Goal: Complete application form

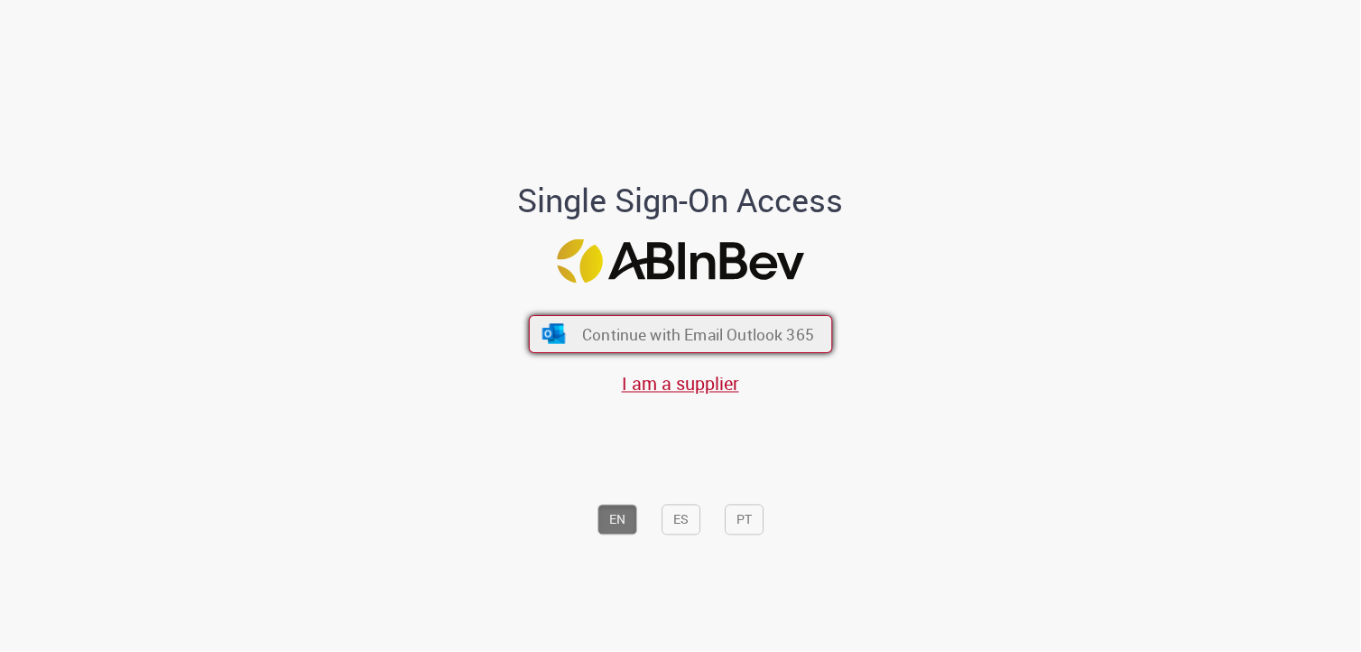
click at [697, 325] on span "Continue with Email Outlook 365" at bounding box center [698, 333] width 232 height 21
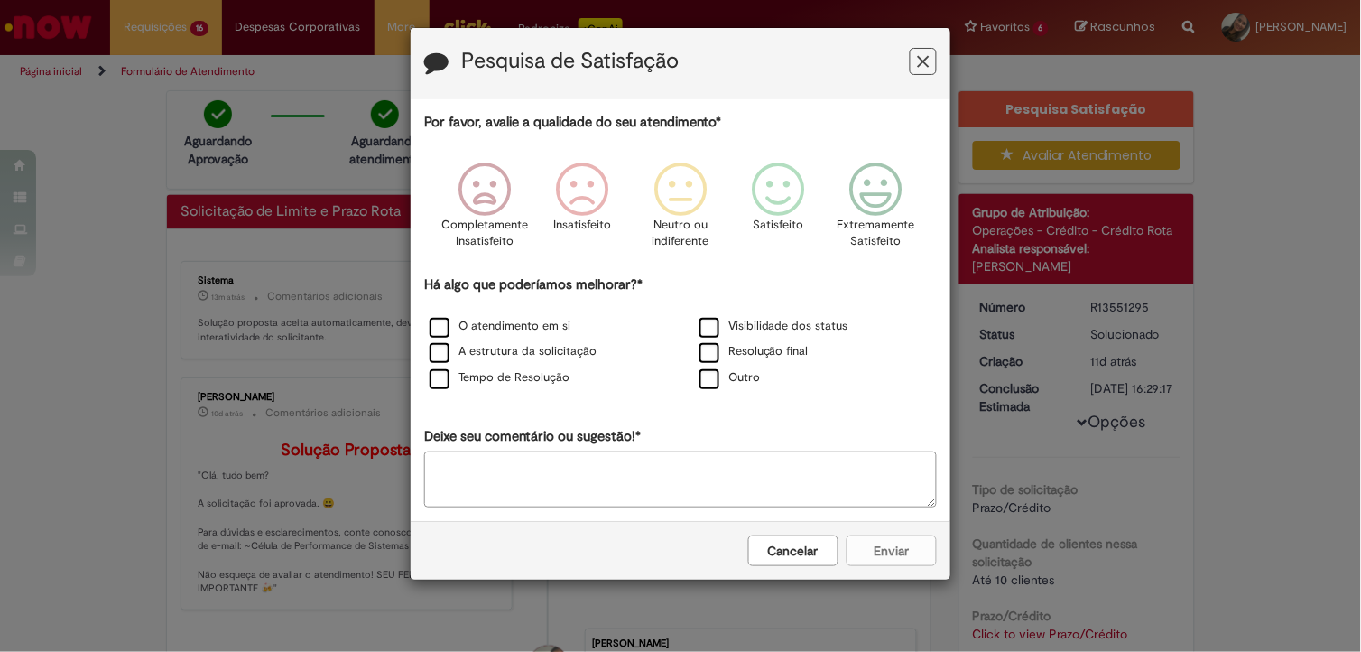
click at [756, 554] on button "Cancelar" at bounding box center [793, 550] width 90 height 31
